Goal: Task Accomplishment & Management: Complete application form

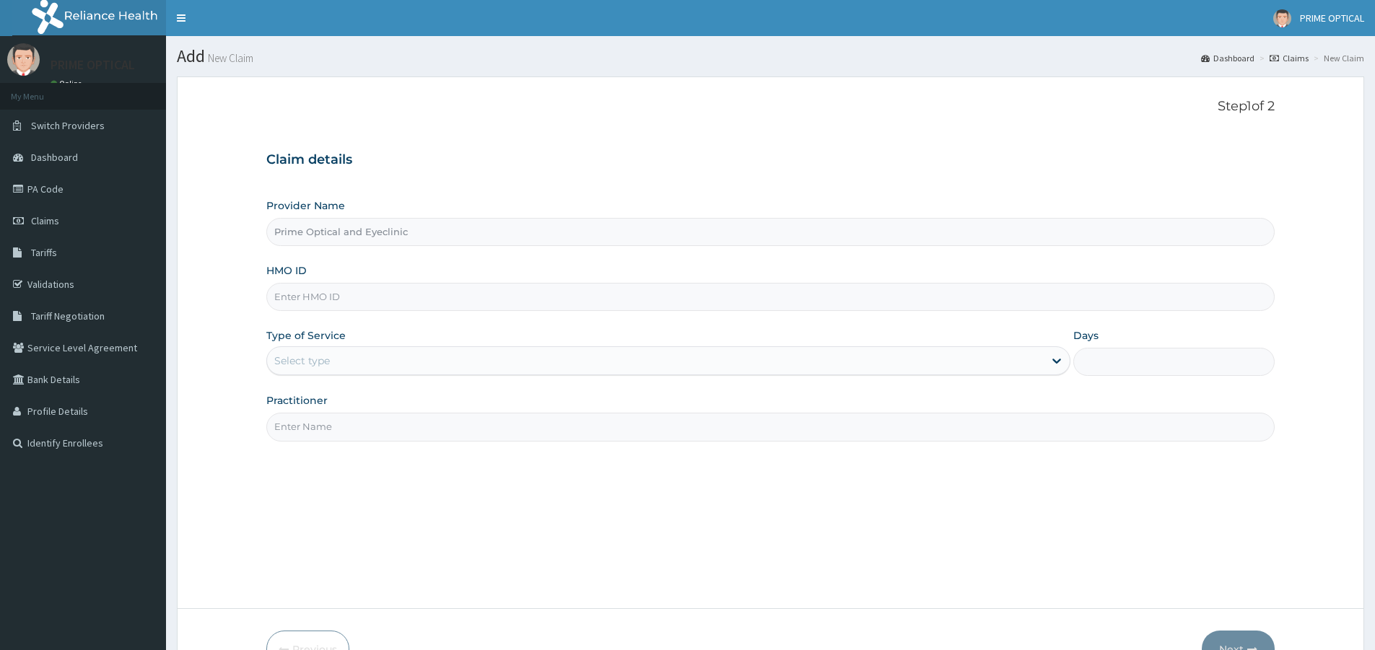
click at [456, 305] on input "HMO ID" at bounding box center [770, 297] width 1009 height 28
paste input "OAS/10013/A"
type input "OAS/10013/A"
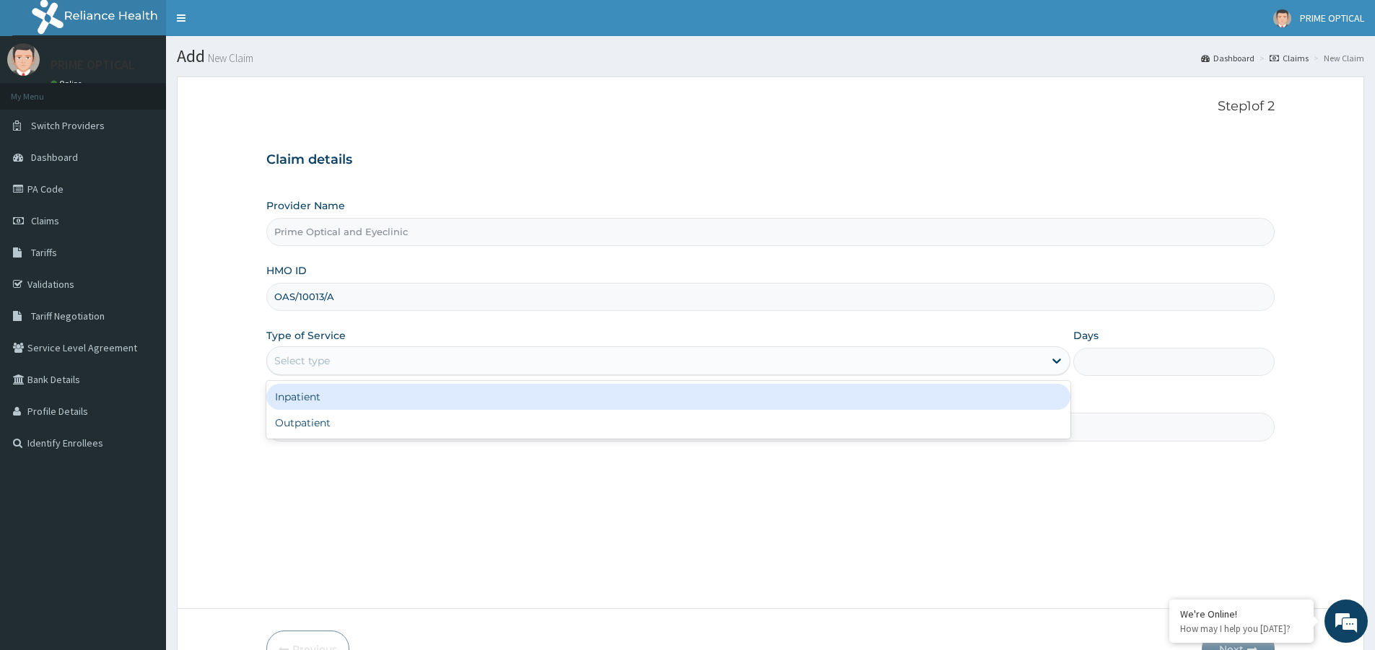
click at [531, 367] on div "Select type" at bounding box center [655, 360] width 777 height 23
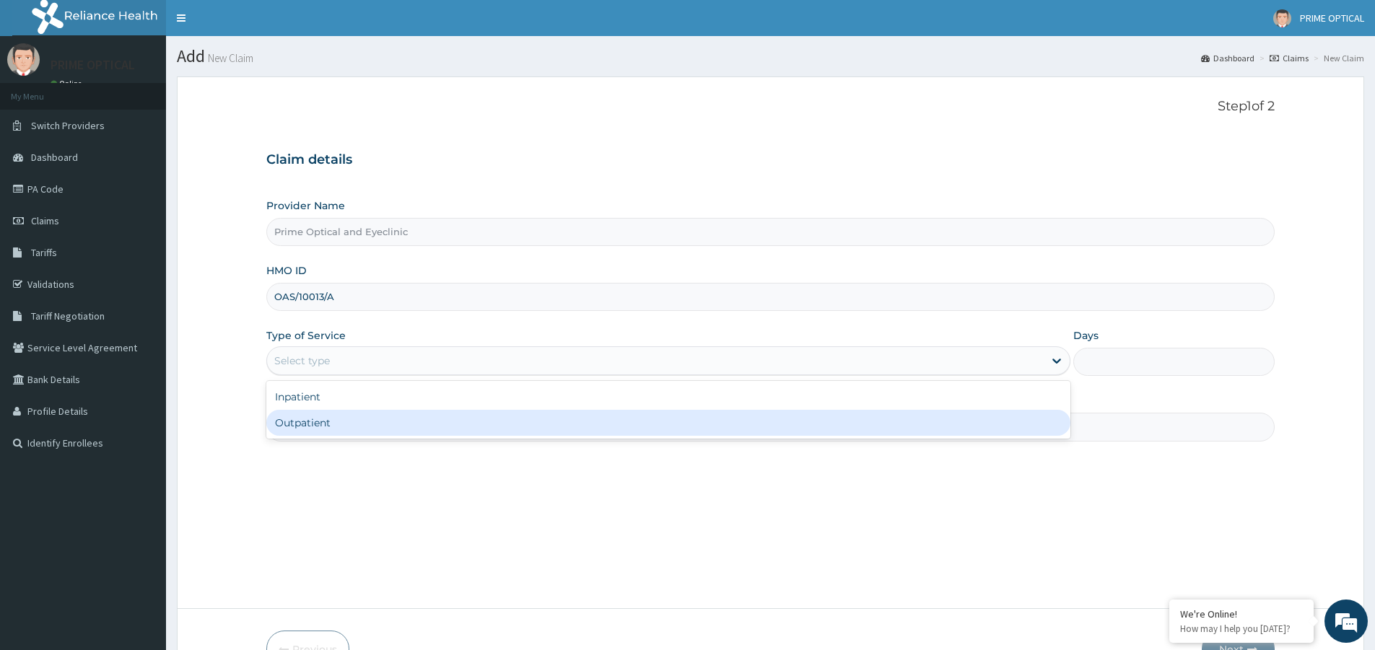
click at [529, 432] on div "Outpatient" at bounding box center [668, 423] width 804 height 26
type input "1"
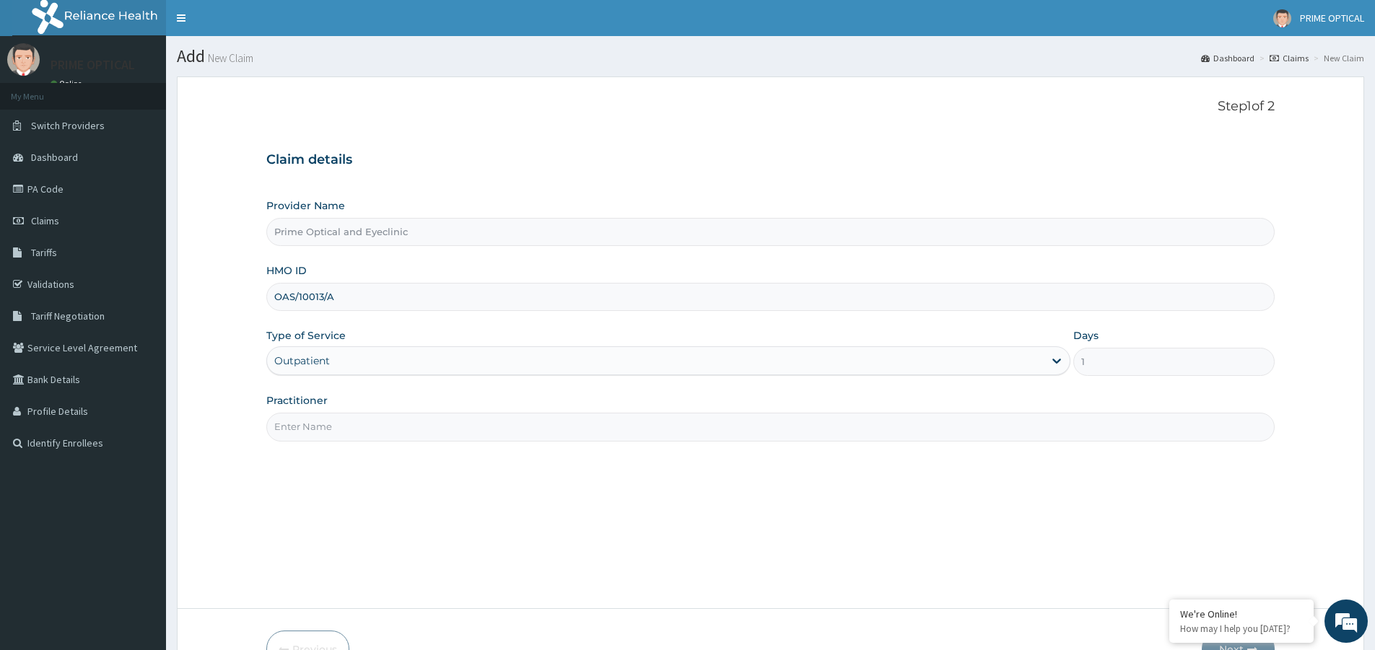
click at [569, 425] on input "Practitioner" at bounding box center [770, 427] width 1009 height 28
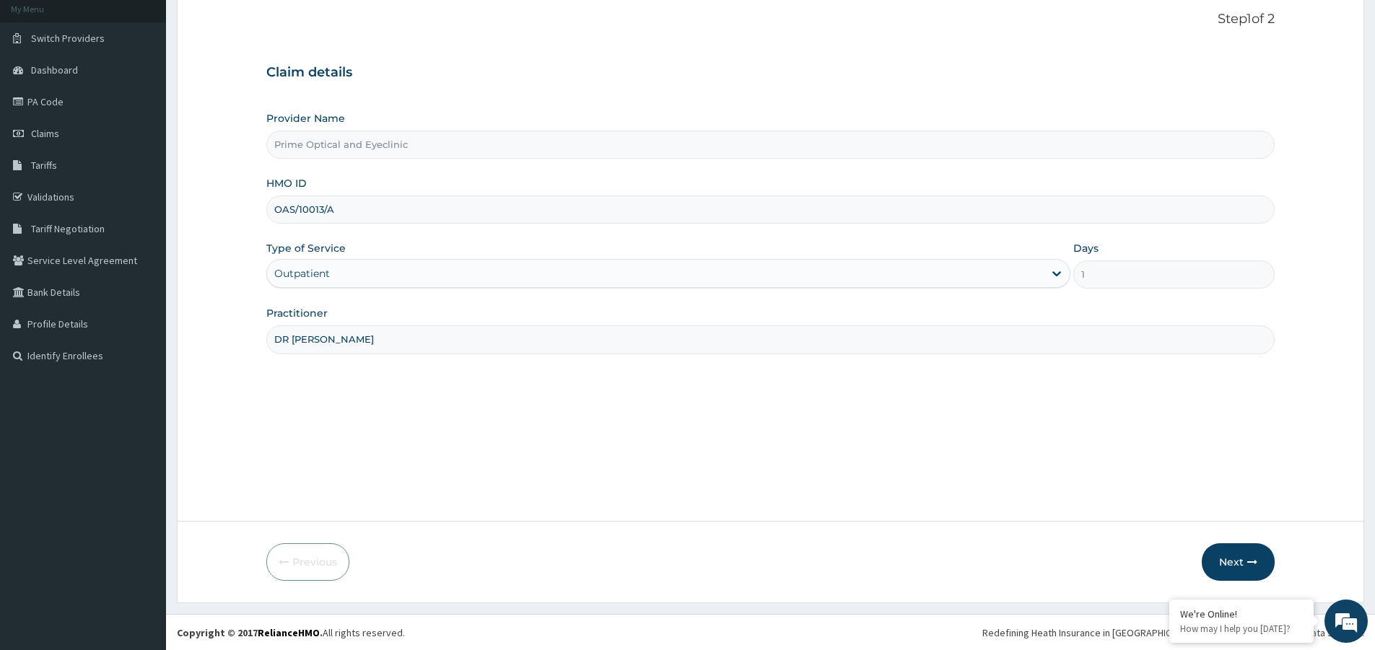
scroll to position [88, 0]
type input "DR STEVEN"
click at [1232, 560] on button "Next" at bounding box center [1238, 562] width 73 height 38
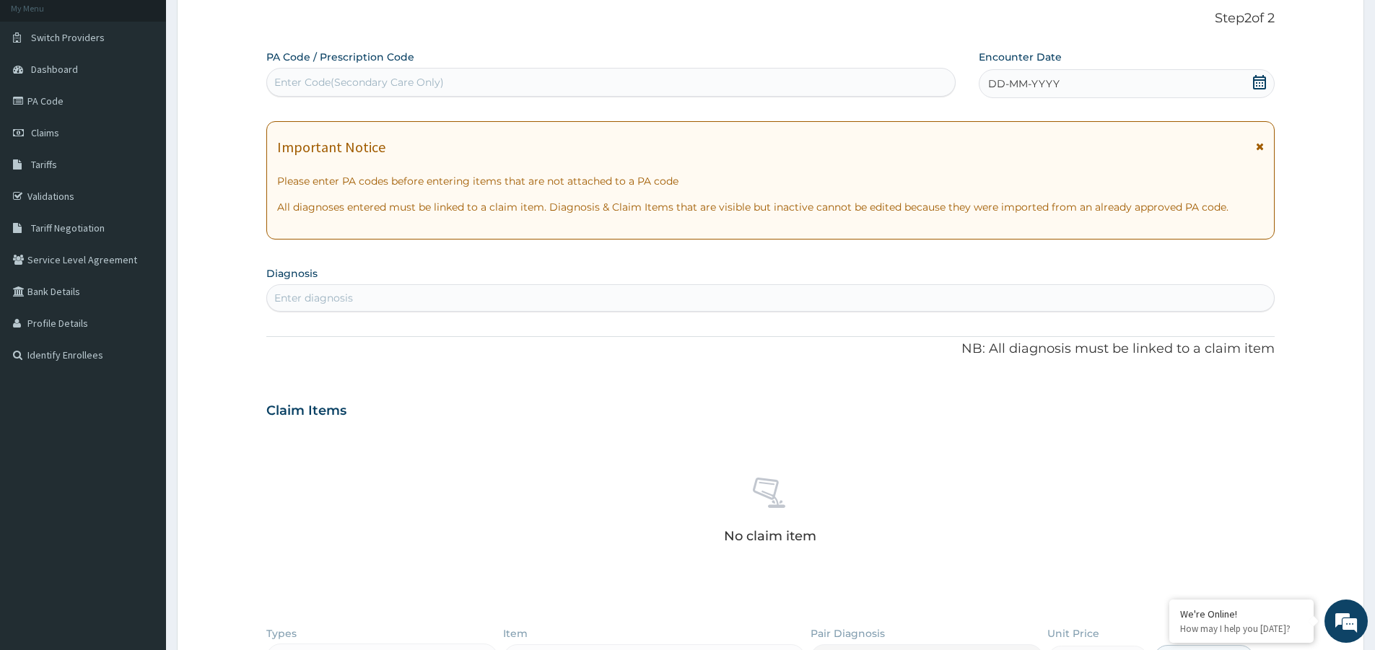
click at [541, 81] on div "Enter Code(Secondary Care Only)" at bounding box center [611, 82] width 688 height 23
paste input "PA/90CEE2"
type input "PA/90CEE2"
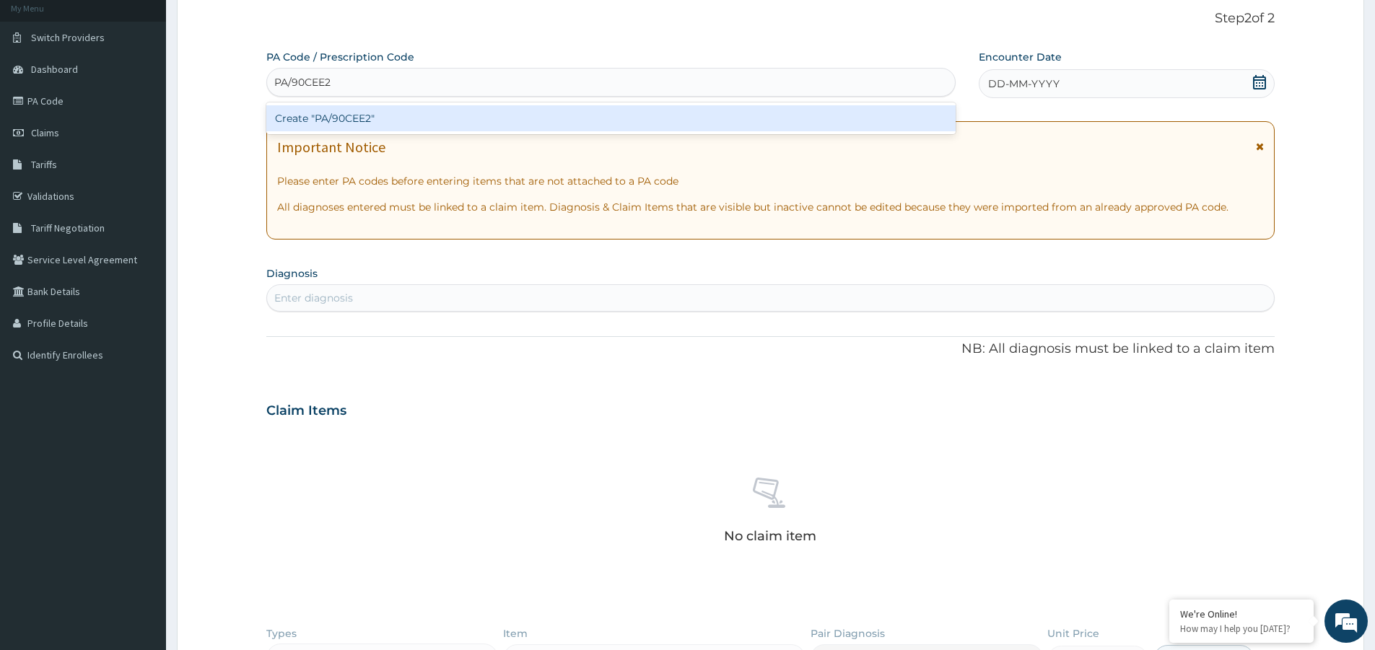
click at [556, 117] on div "Create "PA/90CEE2"" at bounding box center [610, 118] width 689 height 26
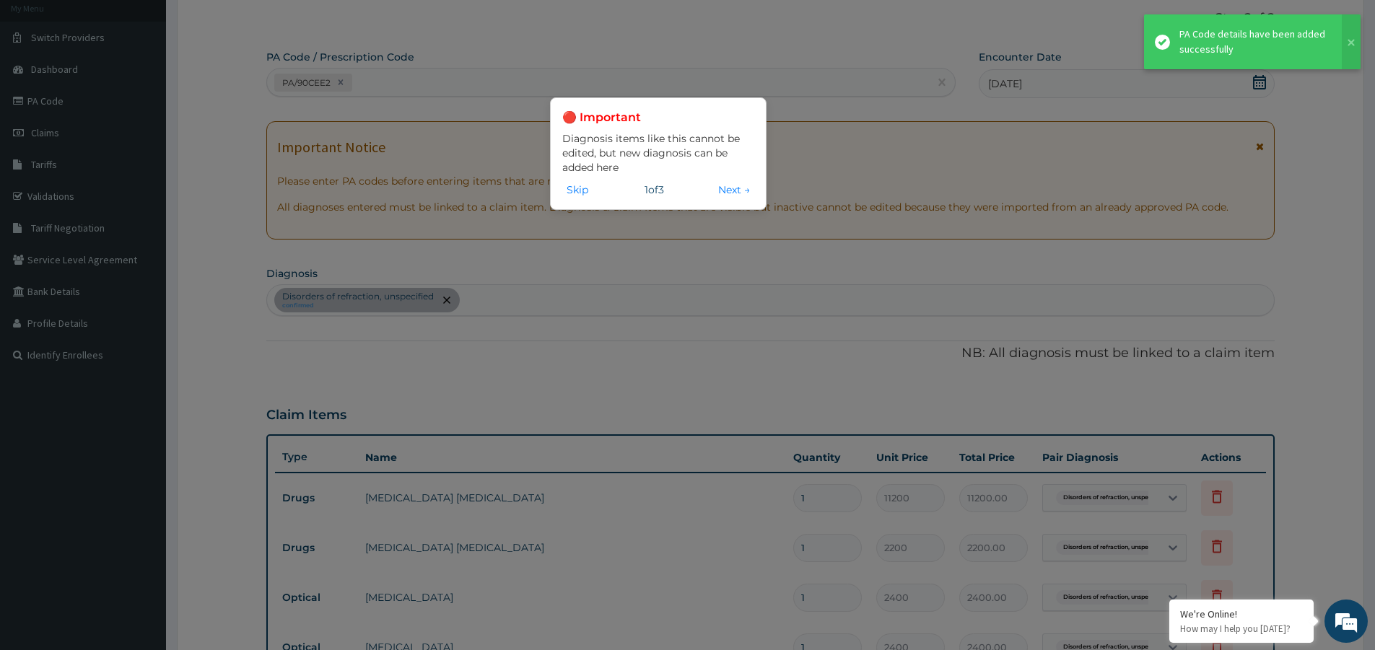
scroll to position [461, 0]
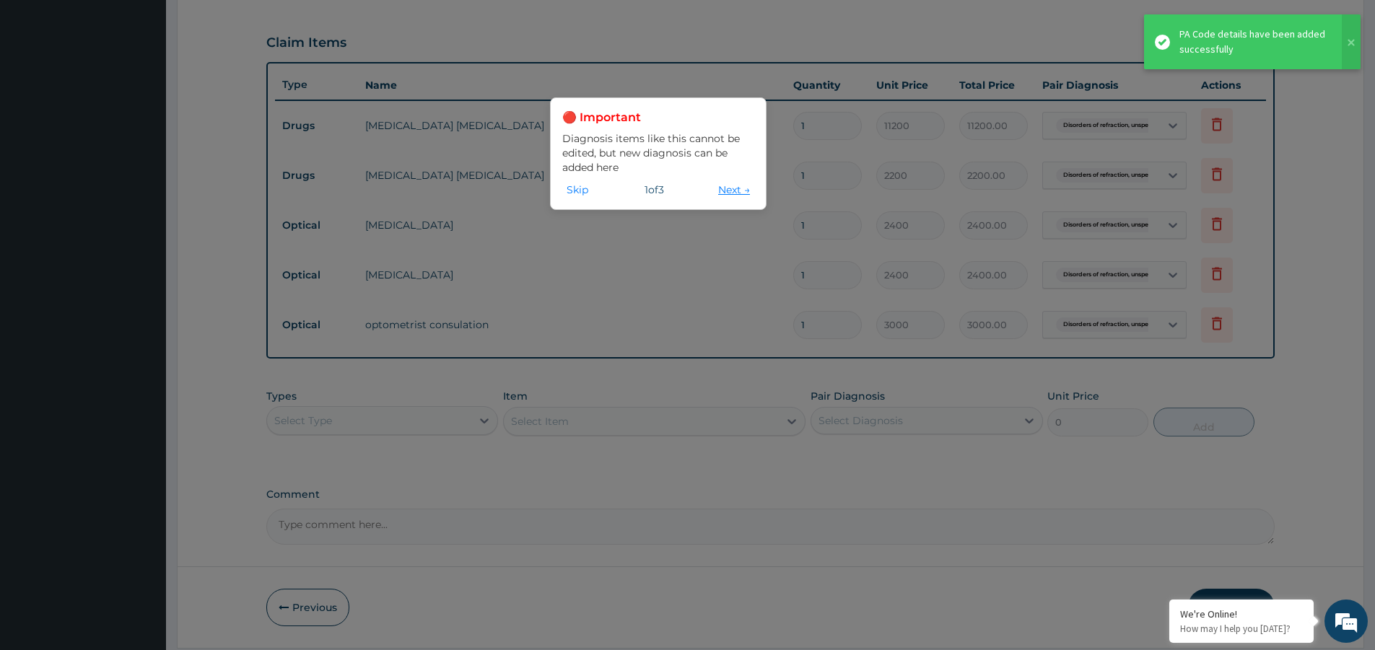
click at [721, 188] on button "Next →" at bounding box center [734, 190] width 40 height 16
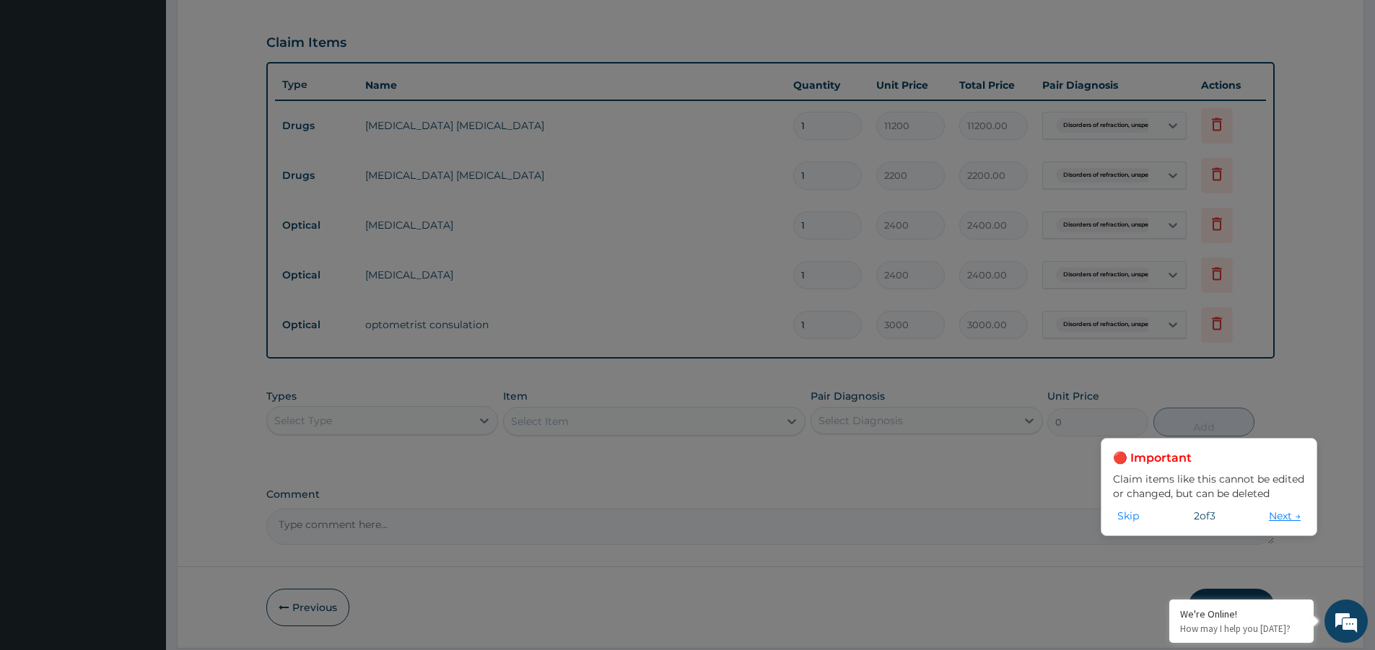
click at [1278, 513] on button "Next →" at bounding box center [1285, 516] width 40 height 16
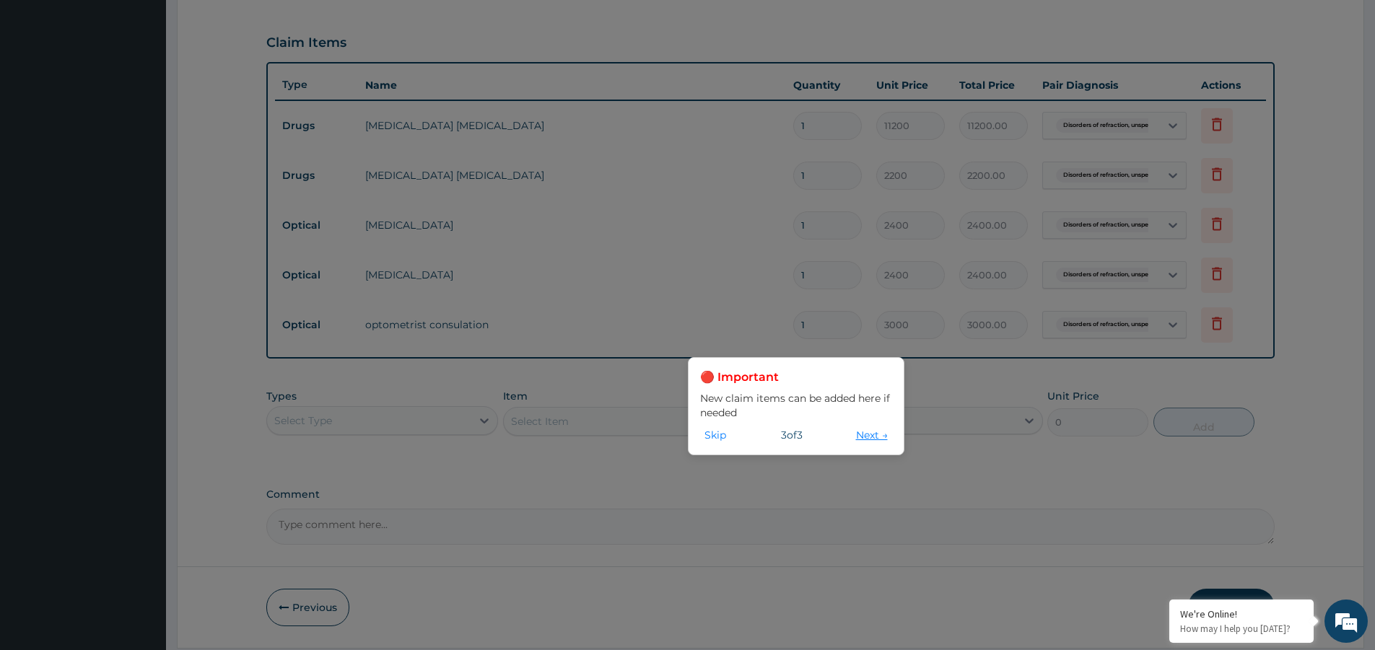
click at [866, 436] on button "Next →" at bounding box center [872, 435] width 40 height 16
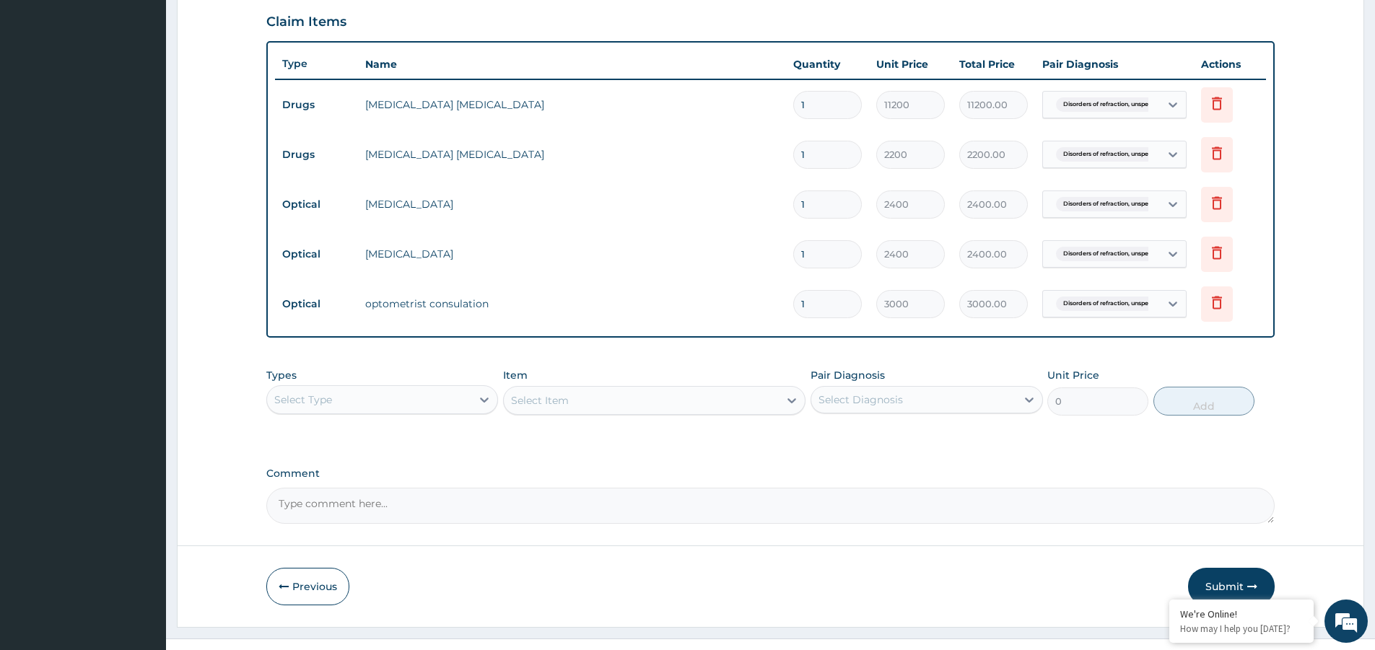
scroll to position [507, 0]
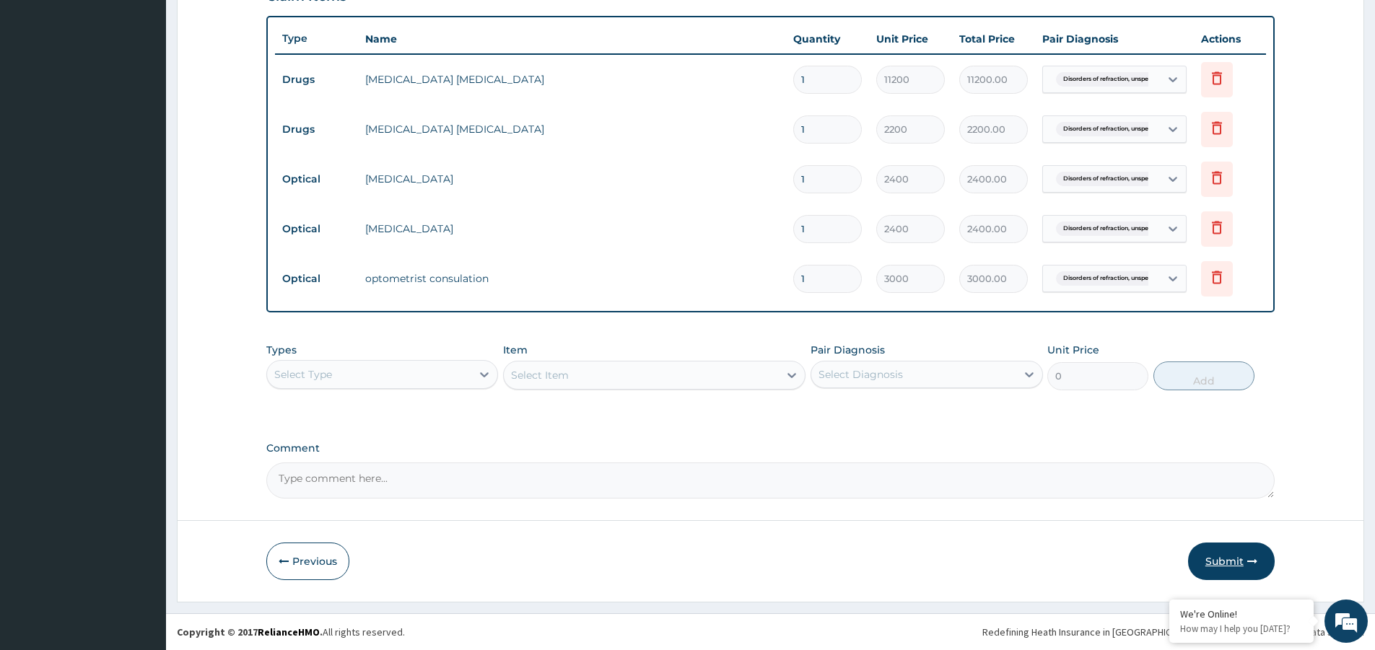
click at [1222, 557] on button "Submit" at bounding box center [1231, 562] width 87 height 38
